Goal: Ask a question

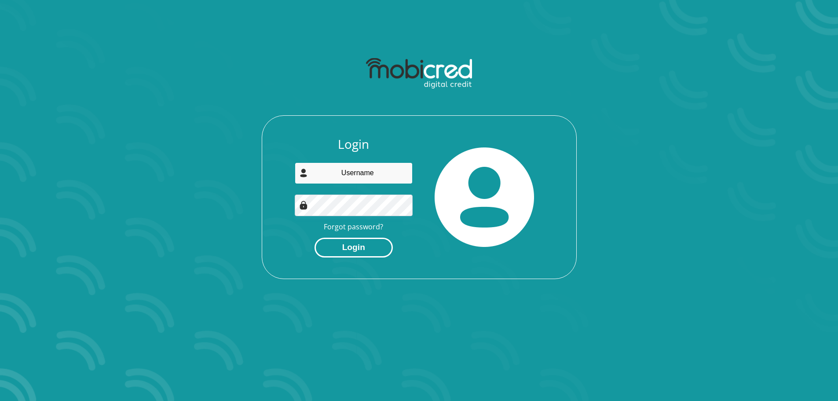
type input "[EMAIL_ADDRESS][DOMAIN_NAME]"
click at [364, 247] on button "Login" at bounding box center [354, 248] width 78 height 20
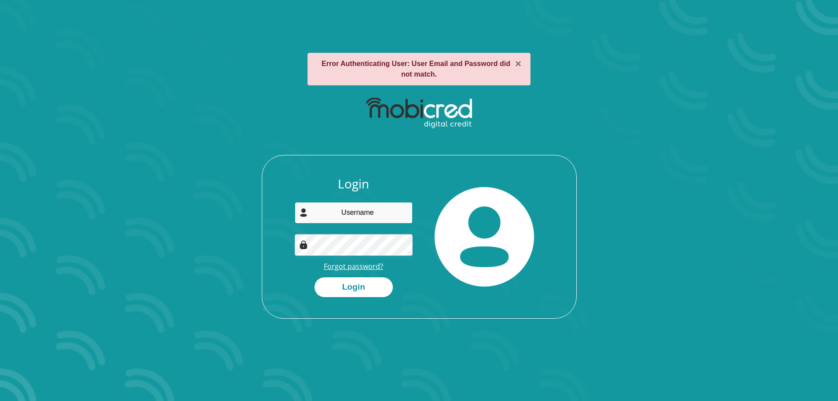
type input "vernemslie@gmail.com"
click at [371, 263] on link "Forgot password?" at bounding box center [353, 266] width 59 height 10
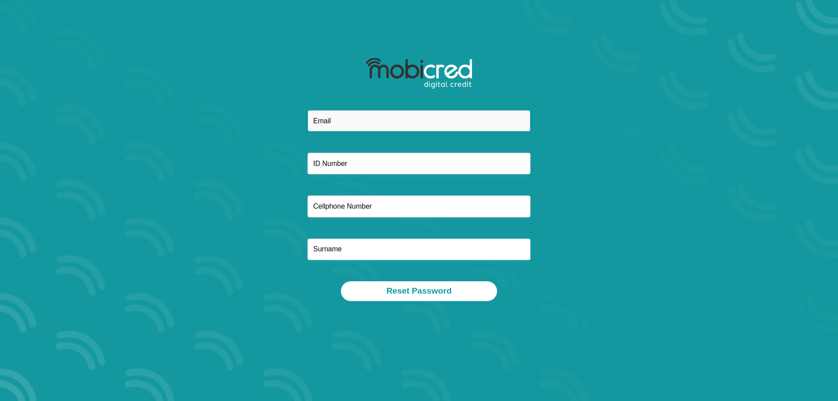
click at [360, 121] on input "email" at bounding box center [419, 121] width 223 height 22
type input "[EMAIL_ADDRESS][DOMAIN_NAME]"
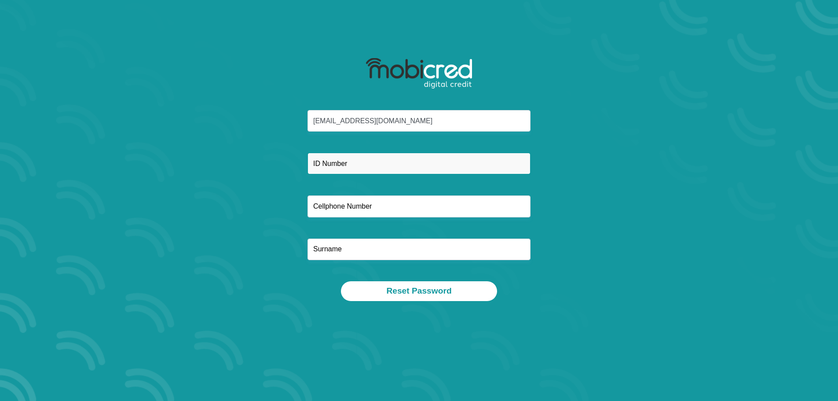
click at [366, 168] on input "text" at bounding box center [419, 164] width 223 height 22
type input "9311295336087"
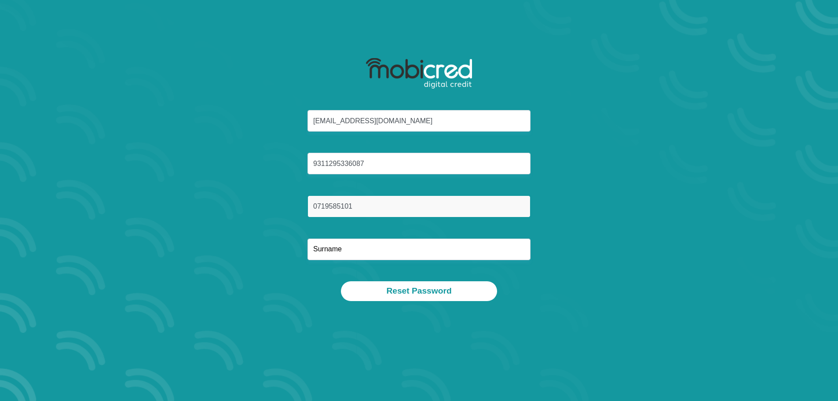
type input "0719585101"
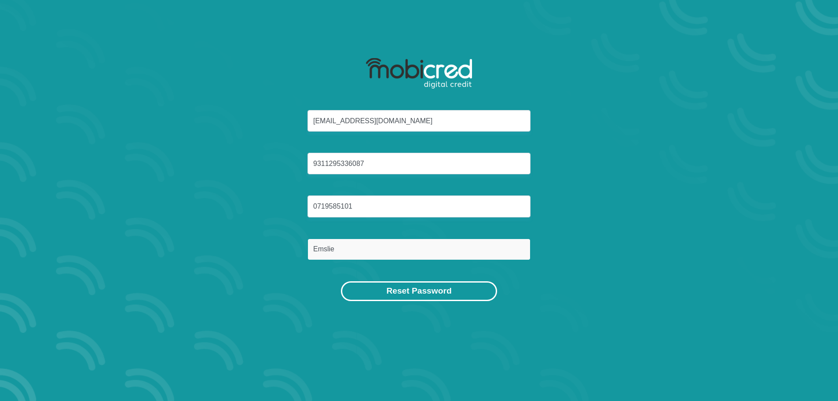
type input "Emslie"
click at [470, 292] on button "Reset Password" at bounding box center [419, 291] width 156 height 20
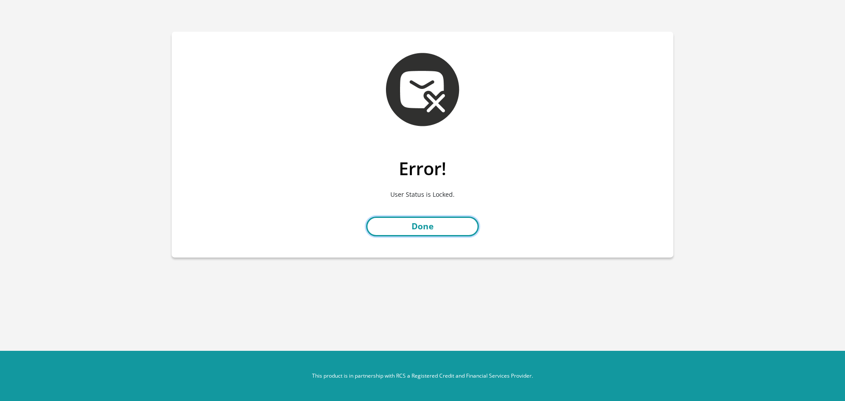
click at [430, 227] on link "Done" at bounding box center [422, 227] width 113 height 20
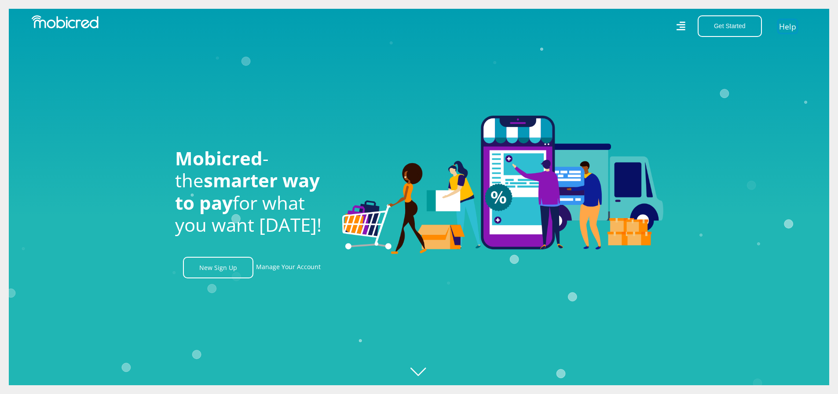
click at [784, 26] on link "Help" at bounding box center [788, 26] width 18 height 13
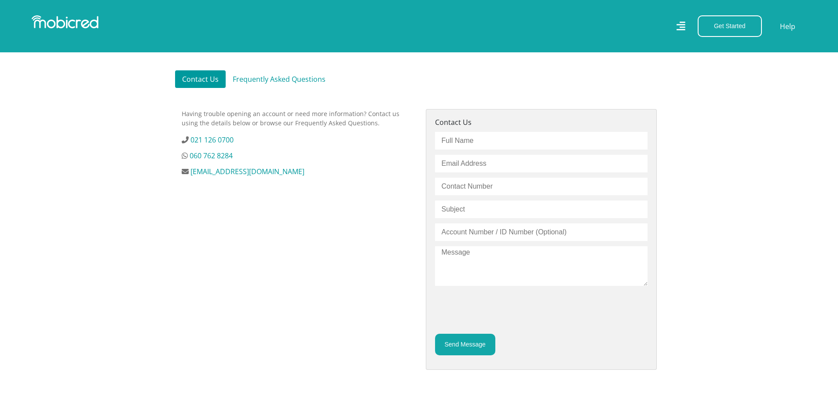
scroll to position [261, 0]
click at [510, 151] on input "text" at bounding box center [541, 142] width 213 height 18
type input "[PERSON_NAME]"
type input "[EMAIL_ADDRESS][DOMAIN_NAME]"
type input "0719585101"
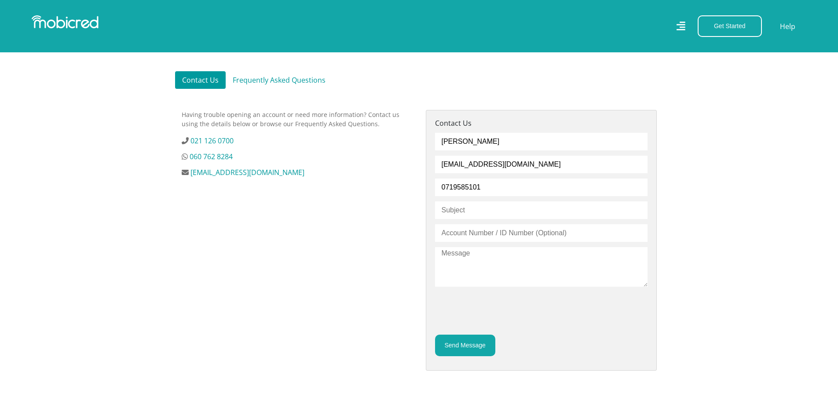
click at [496, 212] on input "text" at bounding box center [541, 211] width 213 height 18
type input "User status Lock"
type input "9311295336087"
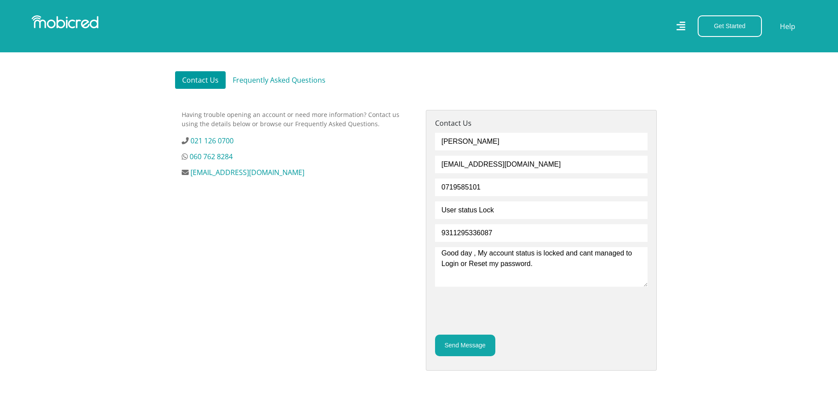
type textarea "Good day , My account status is locked and cant managed to Login or Reset my pa…"
click at [467, 355] on button "Send Message" at bounding box center [465, 346] width 60 height 22
